Goal: Task Accomplishment & Management: Manage account settings

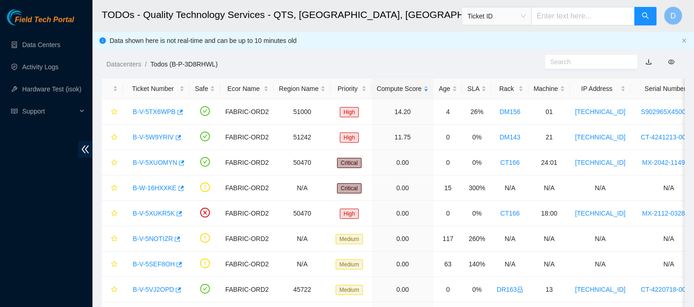
click at [381, 72] on main "TODOs - Quality Technology Services - QTS, Chicago, IL Ticket ID D Data shown h…" at bounding box center [392, 194] width 601 height 388
click at [166, 191] on link "B-W-16HXXKE" at bounding box center [155, 187] width 44 height 7
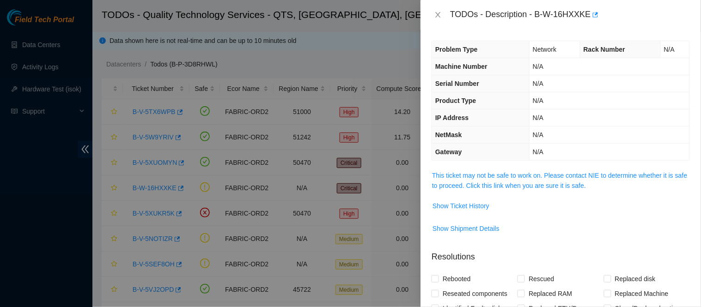
click at [538, 171] on span "This ticket may not be safe to work on. Please contact NIE to determine whether…" at bounding box center [560, 181] width 257 height 20
click at [542, 176] on link "This ticket may not be safe to work on. Please contact NIE to determine whether…" at bounding box center [559, 181] width 255 height 18
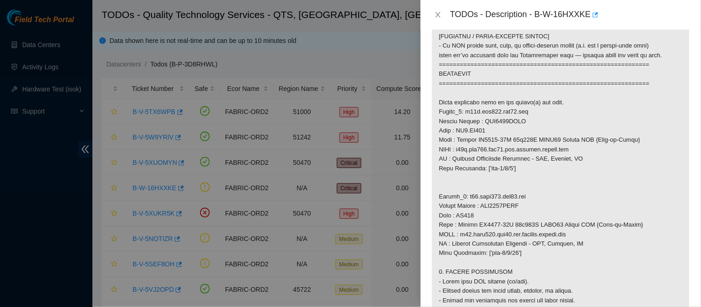
scroll to position [471, 0]
